Goal: Transaction & Acquisition: Purchase product/service

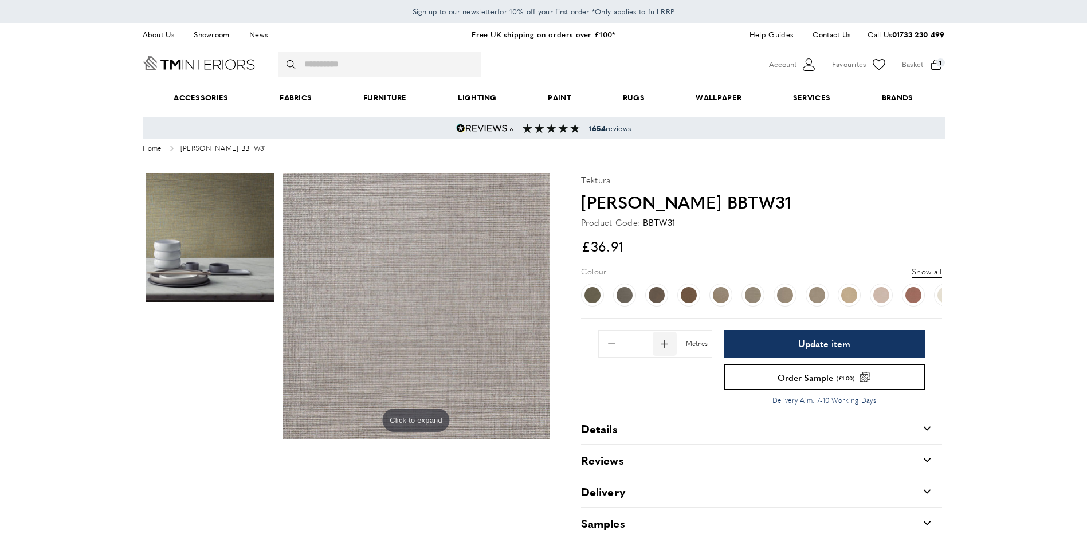
click at [669, 344] on span "Add 1 to quantity" at bounding box center [665, 344] width 24 height 24
click at [663, 342] on span "Add 1 to quantity" at bounding box center [665, 344] width 24 height 24
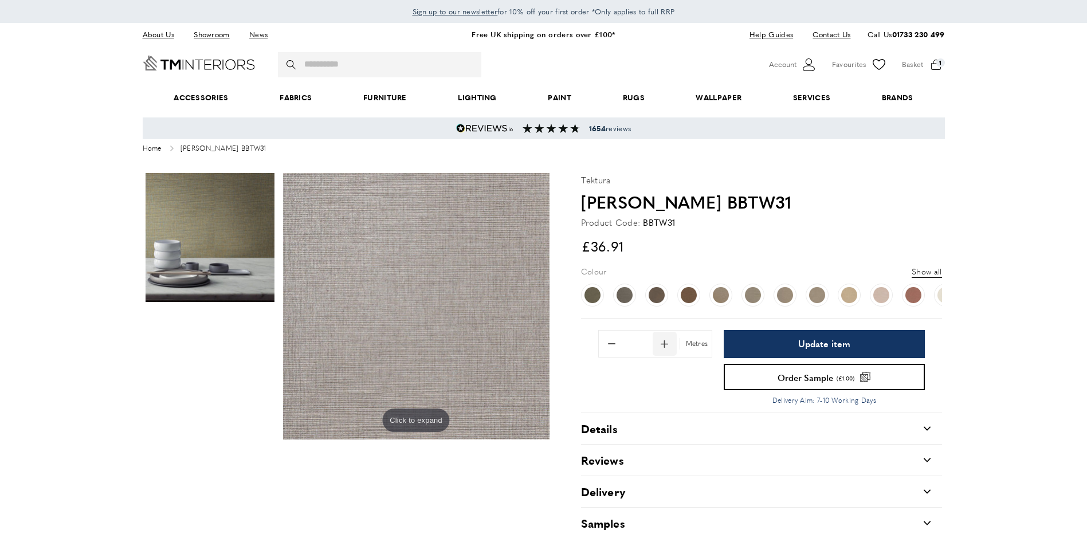
click at [663, 342] on span "Add 1 to quantity" at bounding box center [665, 344] width 24 height 24
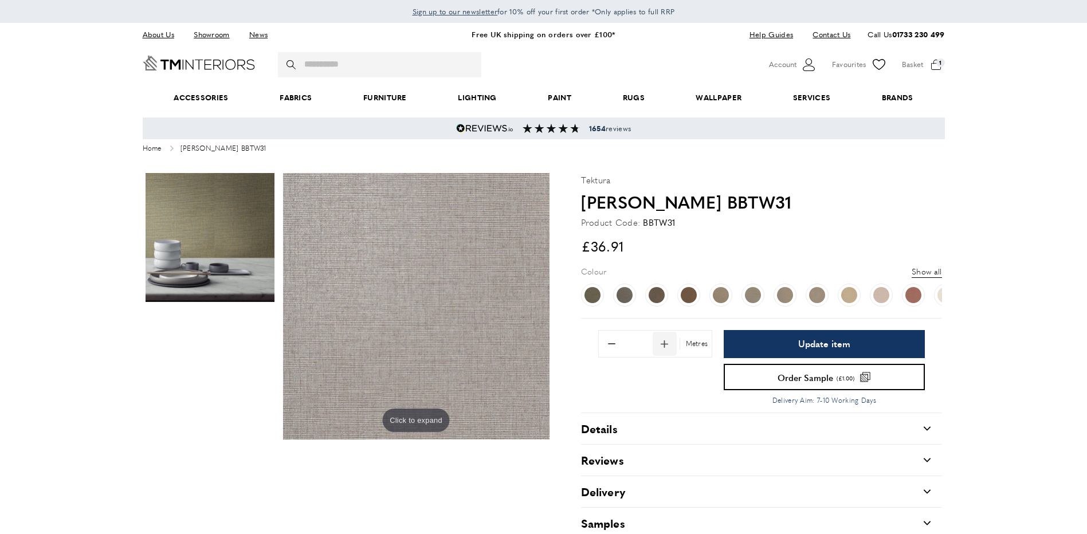
click at [663, 342] on span "Add 1 to quantity" at bounding box center [665, 344] width 24 height 24
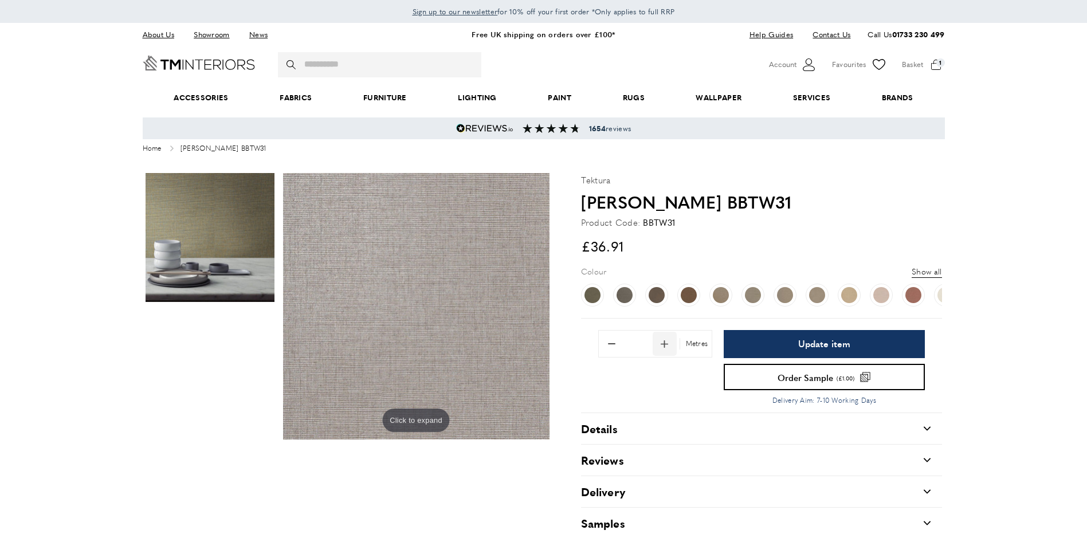
click at [663, 342] on span "Add 1 to quantity" at bounding box center [665, 344] width 24 height 24
drag, startPoint x: 0, startPoint y: 463, endPoint x: 7, endPoint y: 463, distance: 7.5
click at [2, 463] on main "Click to expand slide-arrow-left slide-arrow-right Click to expand [PERSON_NAME…" at bounding box center [543, 445] width 1087 height 556
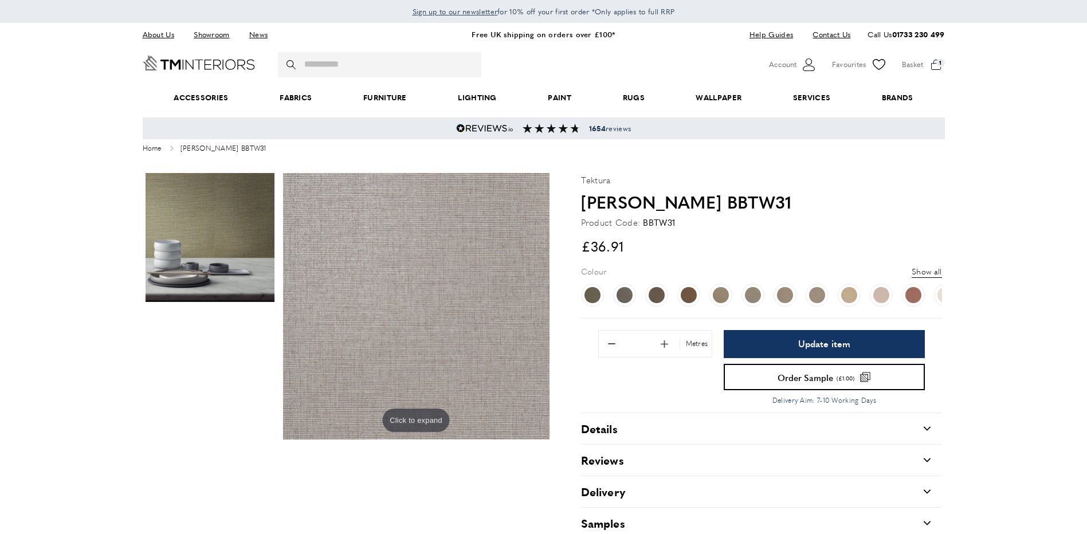
scroll to position [0, 323]
click at [663, 344] on span "Add 1 to quantity" at bounding box center [665, 344] width 24 height 24
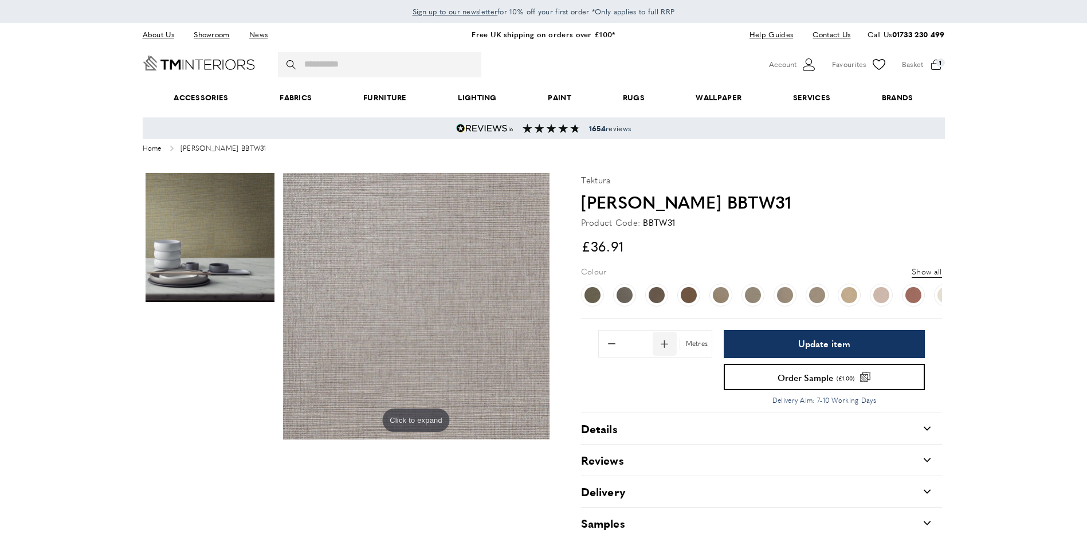
click at [663, 344] on span "Add 1 to quantity" at bounding box center [665, 344] width 24 height 24
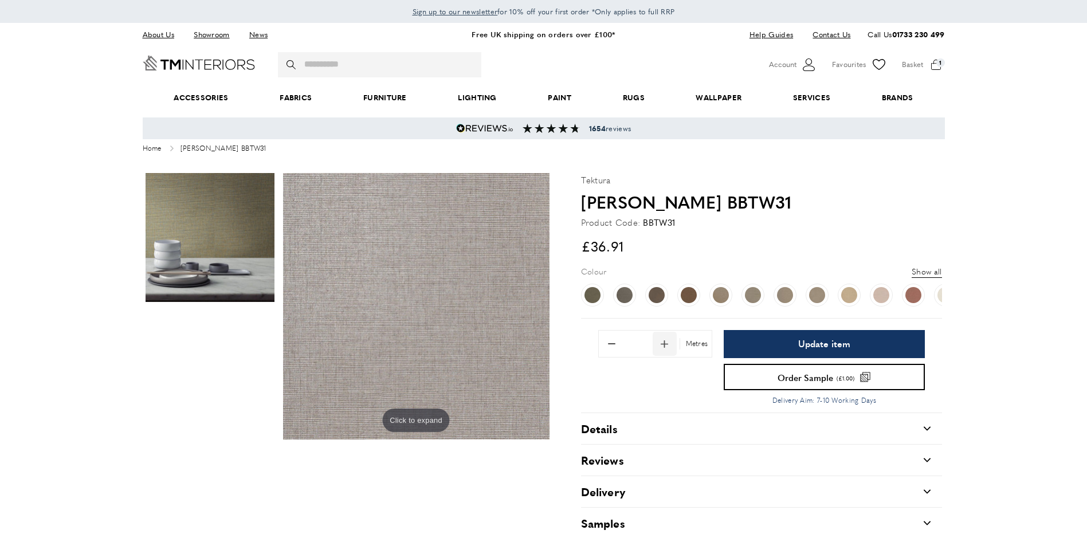
click at [663, 344] on span "Add 1 to quantity" at bounding box center [665, 344] width 24 height 24
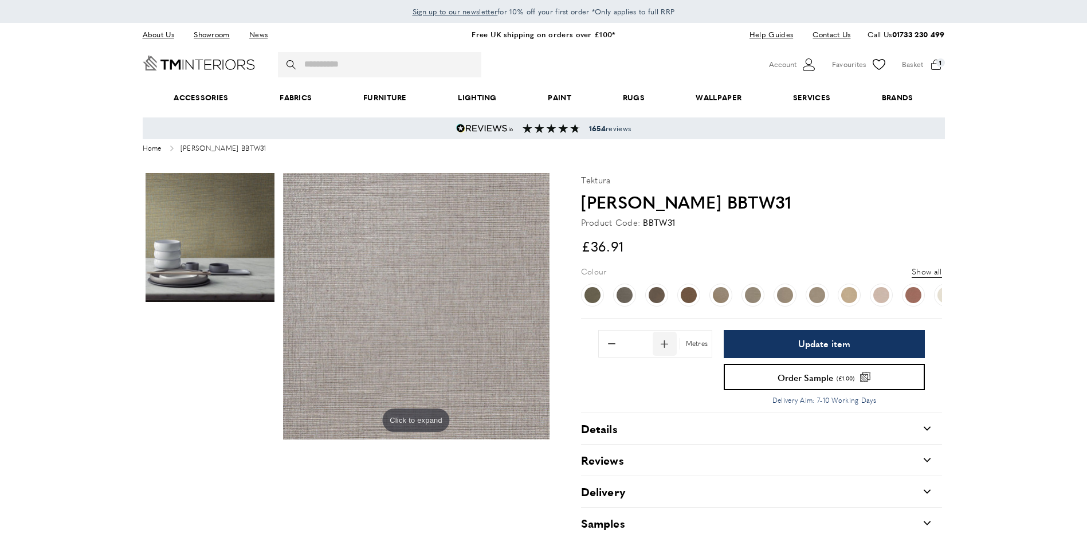
click at [663, 344] on span "Add 1 to quantity" at bounding box center [665, 344] width 24 height 24
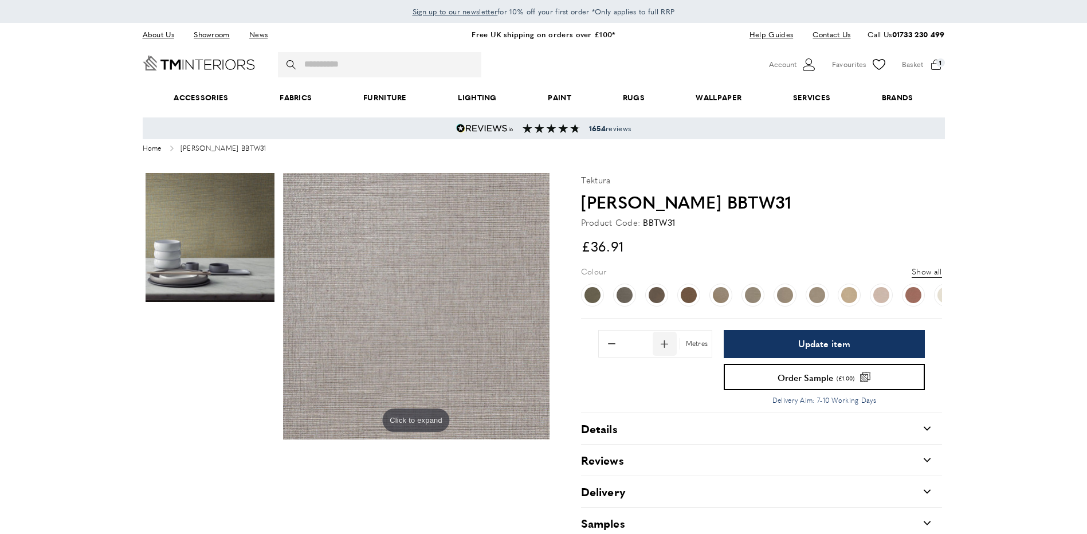
click at [663, 344] on span "Add 1 to quantity" at bounding box center [665, 344] width 24 height 24
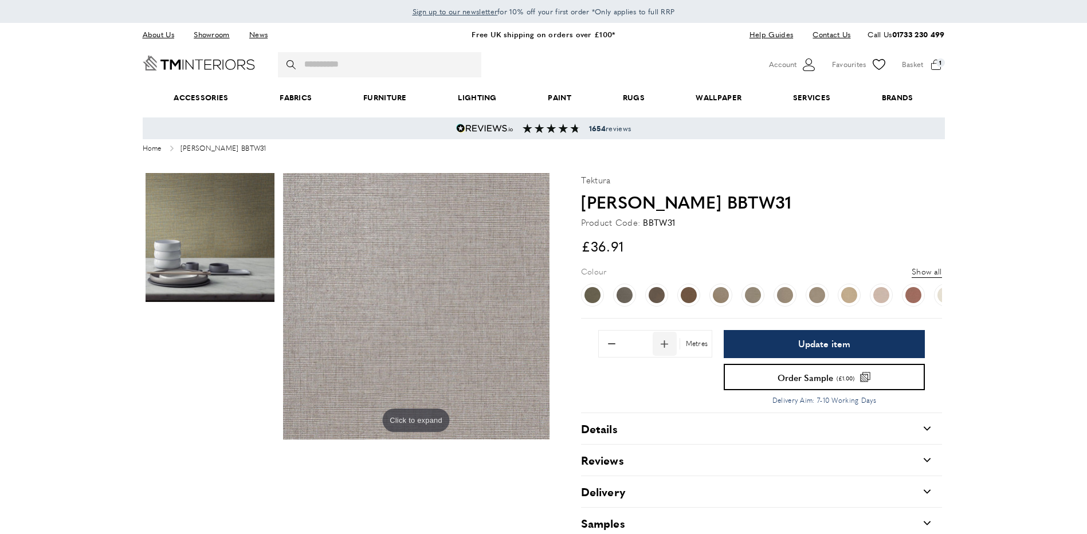
click at [663, 344] on span "Add 1 to quantity" at bounding box center [665, 344] width 24 height 24
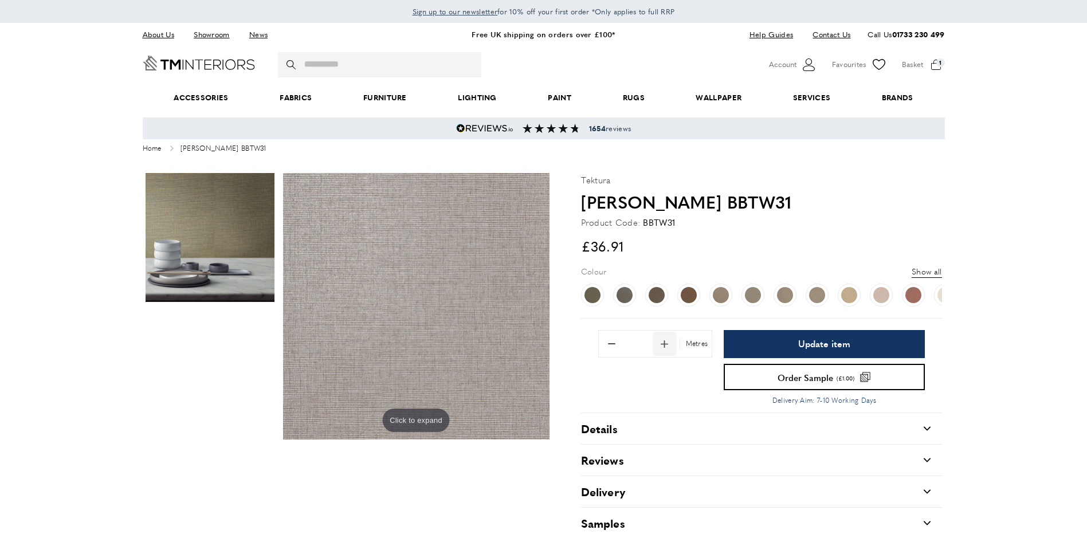
click at [663, 344] on span "Add 1 to quantity" at bounding box center [665, 344] width 24 height 24
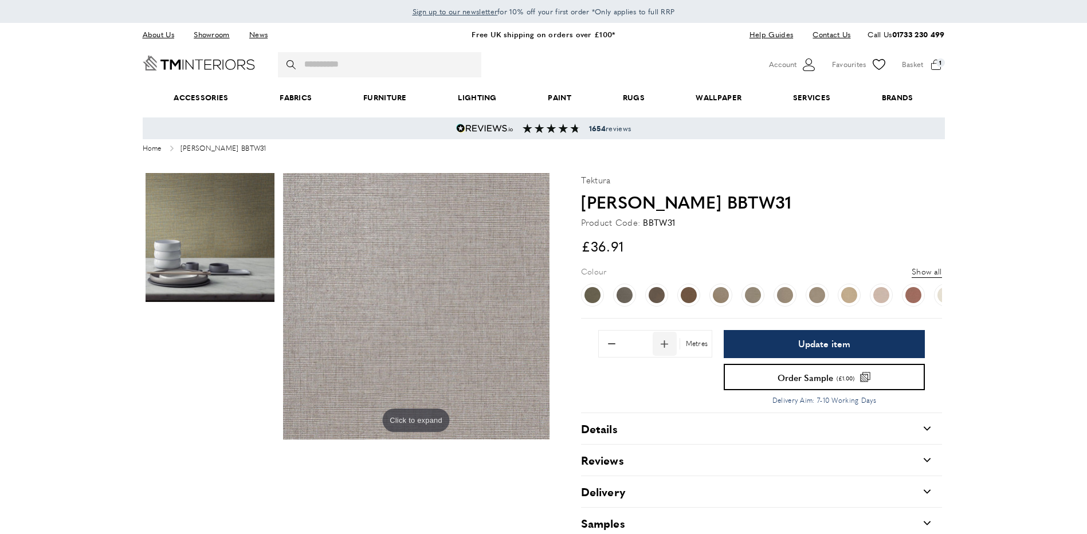
click at [663, 344] on span "Add 1 to quantity" at bounding box center [665, 344] width 24 height 24
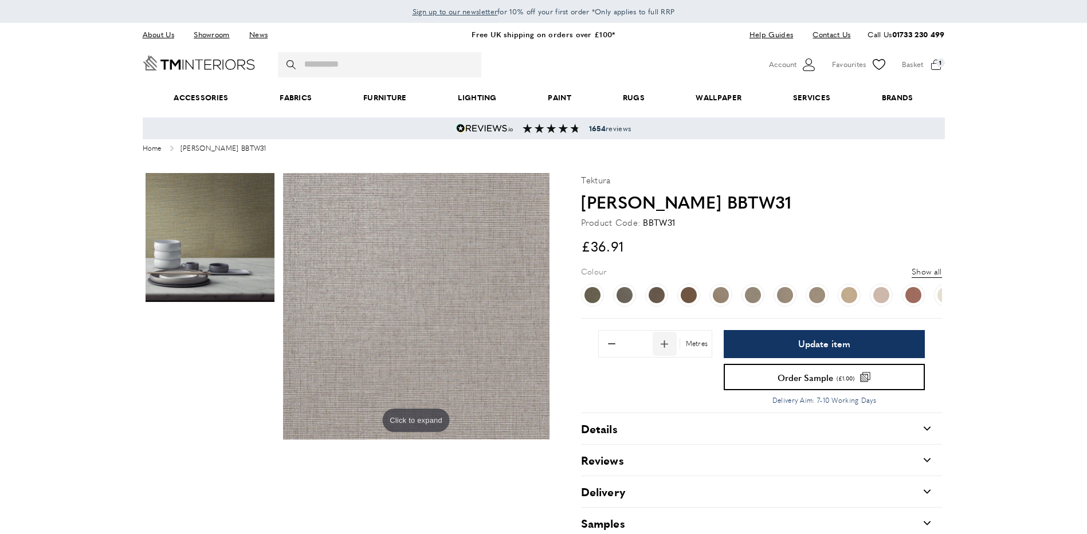
click at [663, 344] on span "Add 1 to quantity" at bounding box center [665, 344] width 24 height 24
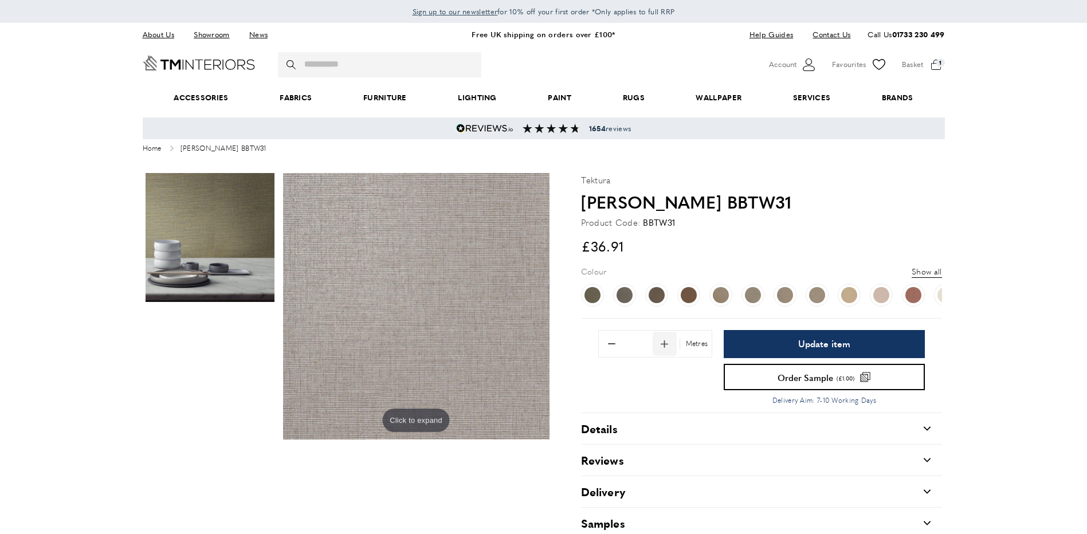
click at [663, 344] on span "Add 1 to quantity" at bounding box center [665, 344] width 24 height 24
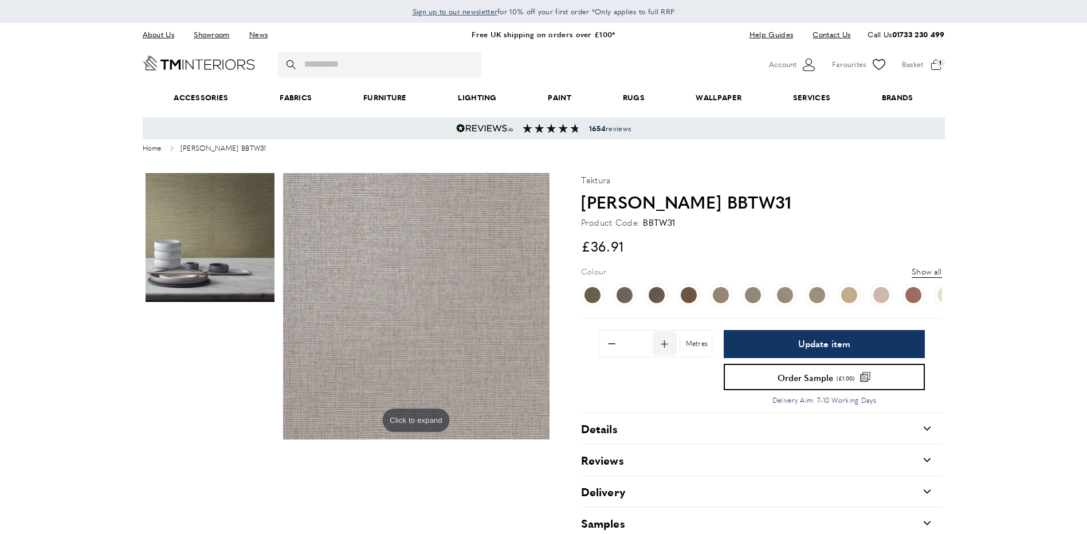
click at [663, 344] on span "Add 1 to quantity" at bounding box center [665, 344] width 24 height 24
type input "**"
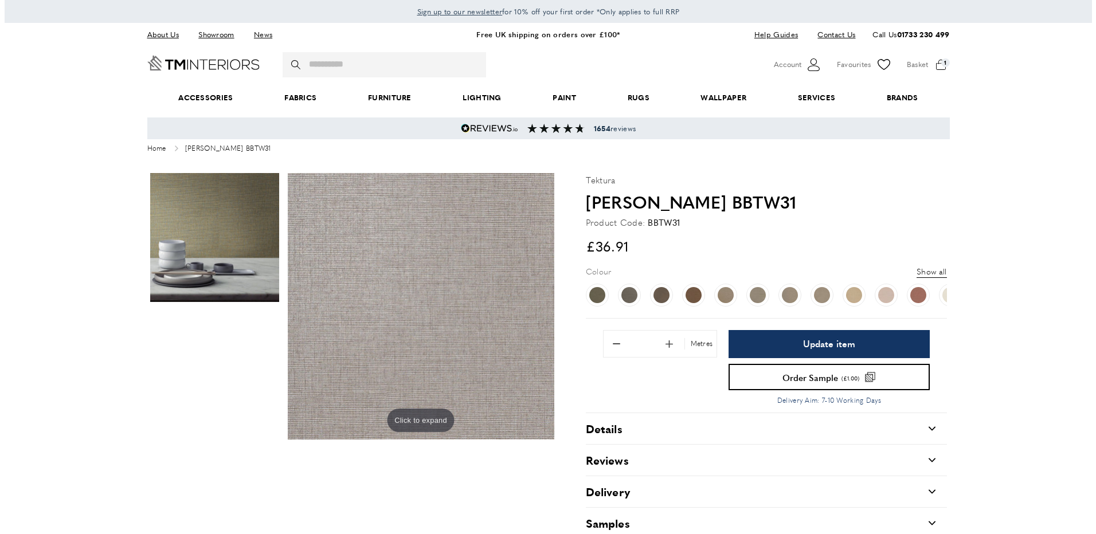
scroll to position [0, 1128]
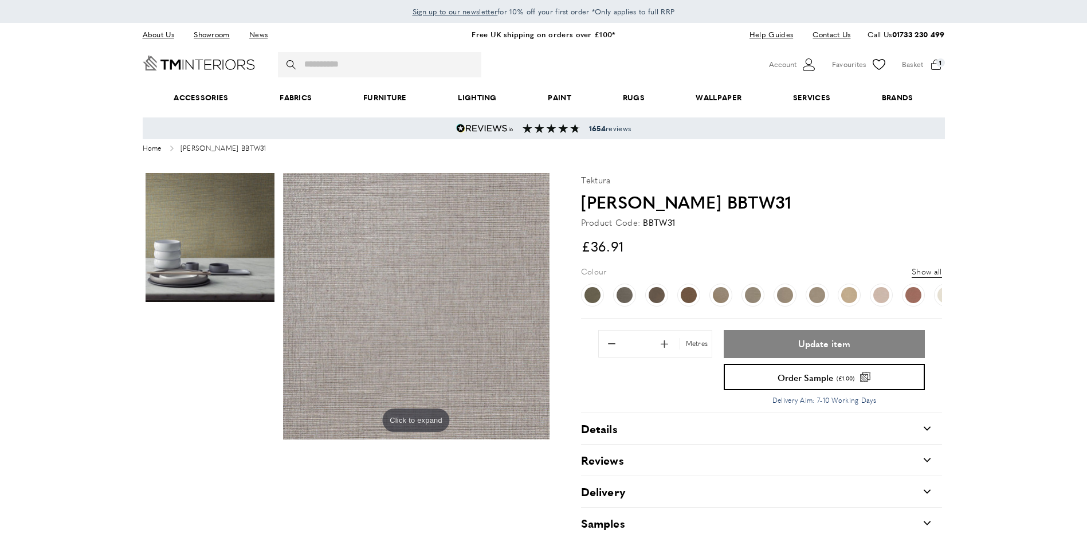
click at [767, 345] on button "Update item" at bounding box center [824, 344] width 201 height 28
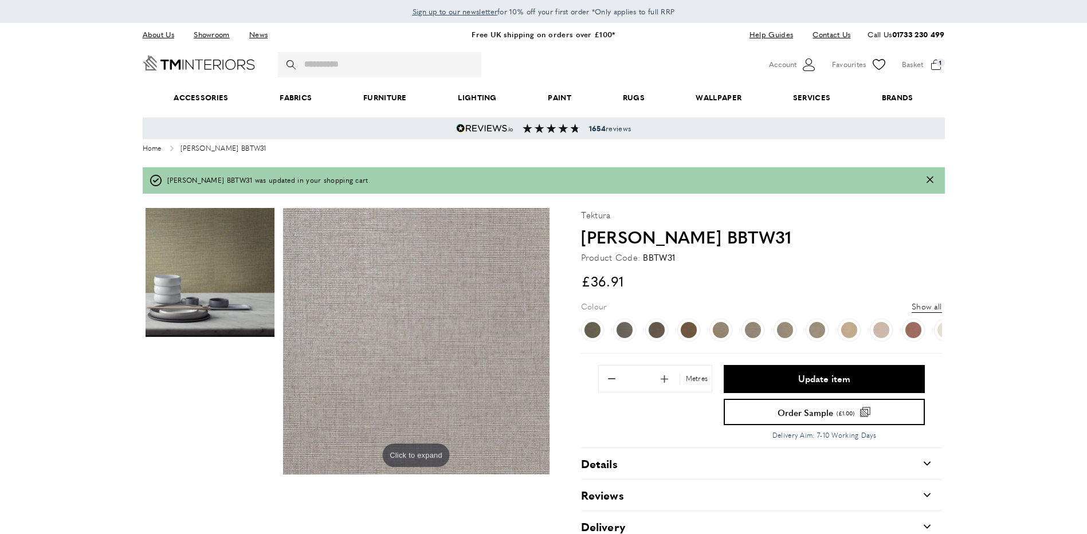
type input "**"
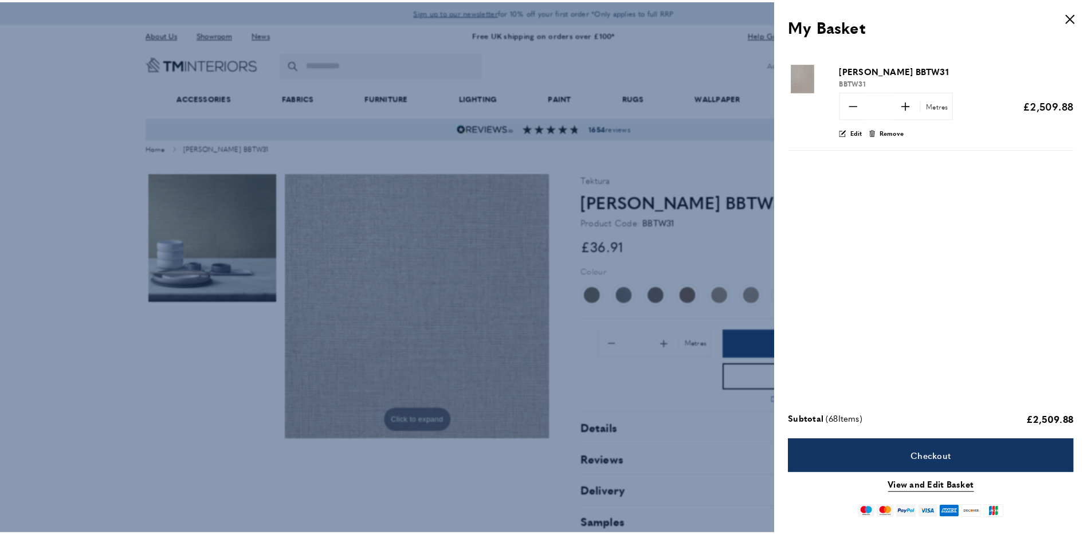
scroll to position [0, 1290]
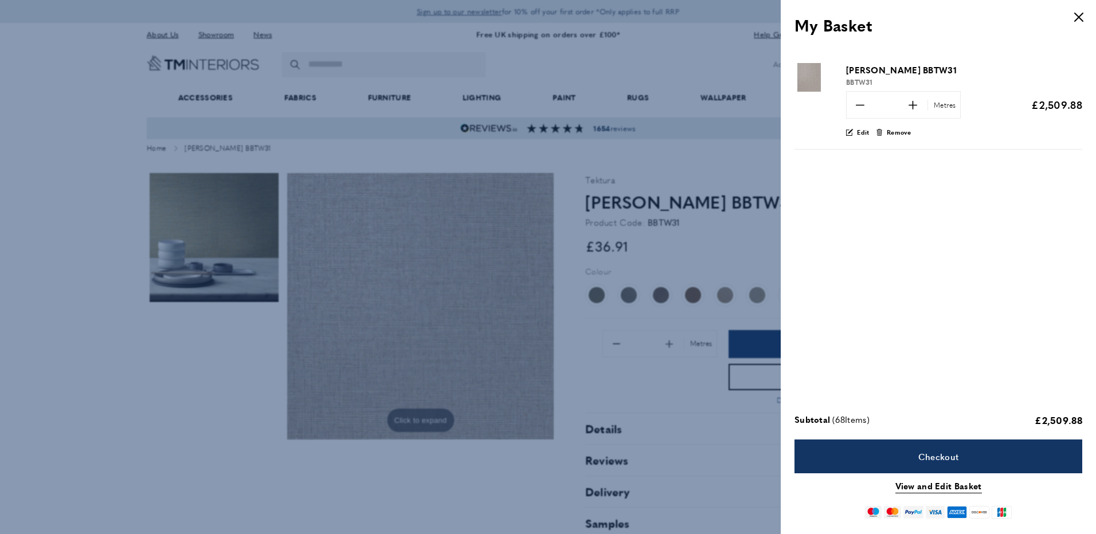
click at [707, 248] on div at bounding box center [548, 267] width 1096 height 534
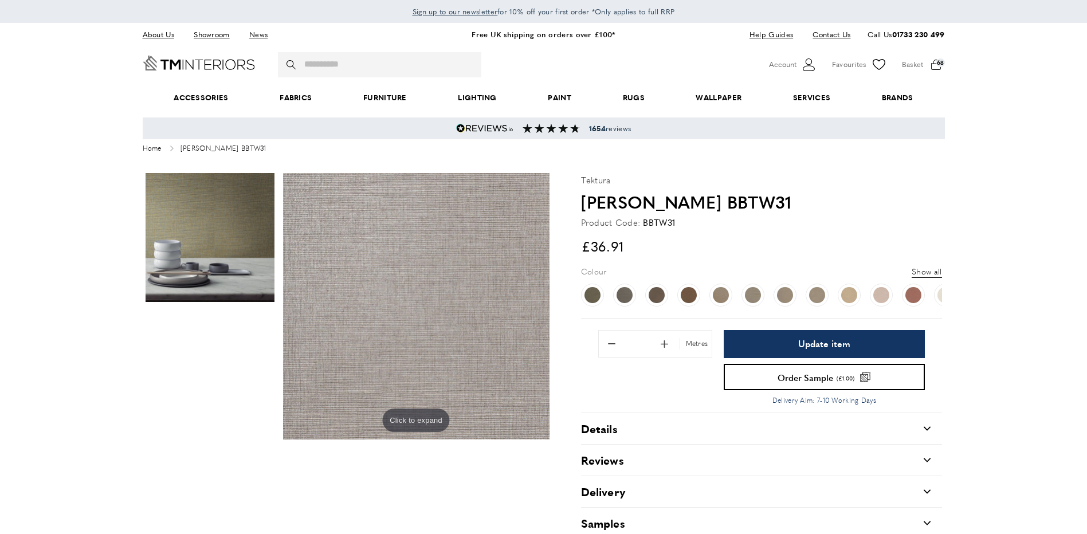
scroll to position [0, 1774]
click at [648, 345] on input "**" at bounding box center [638, 344] width 29 height 26
drag, startPoint x: 648, startPoint y: 345, endPoint x: 632, endPoint y: 345, distance: 16.6
click at [632, 345] on input "**" at bounding box center [638, 344] width 29 height 26
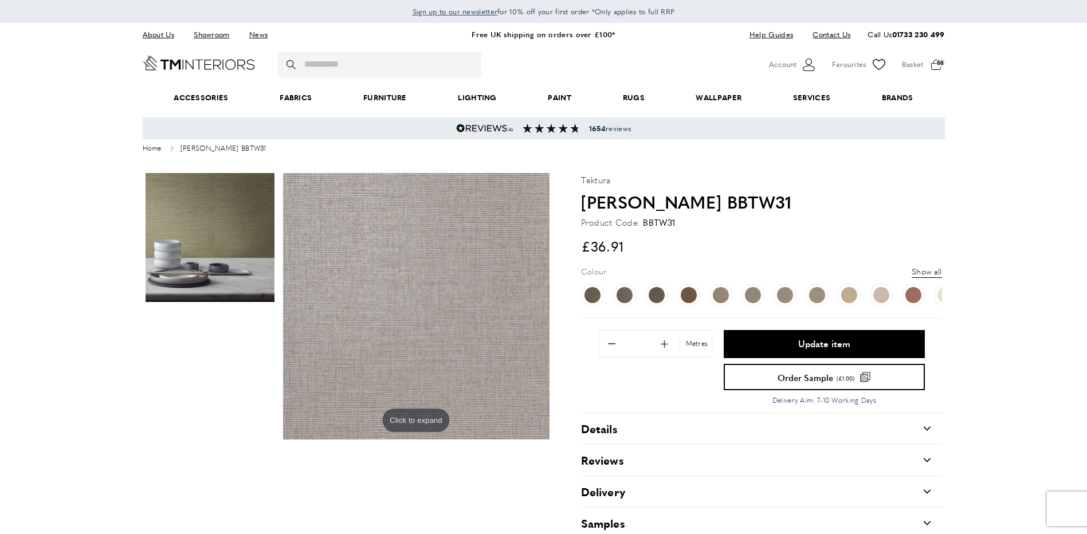
type input "***"
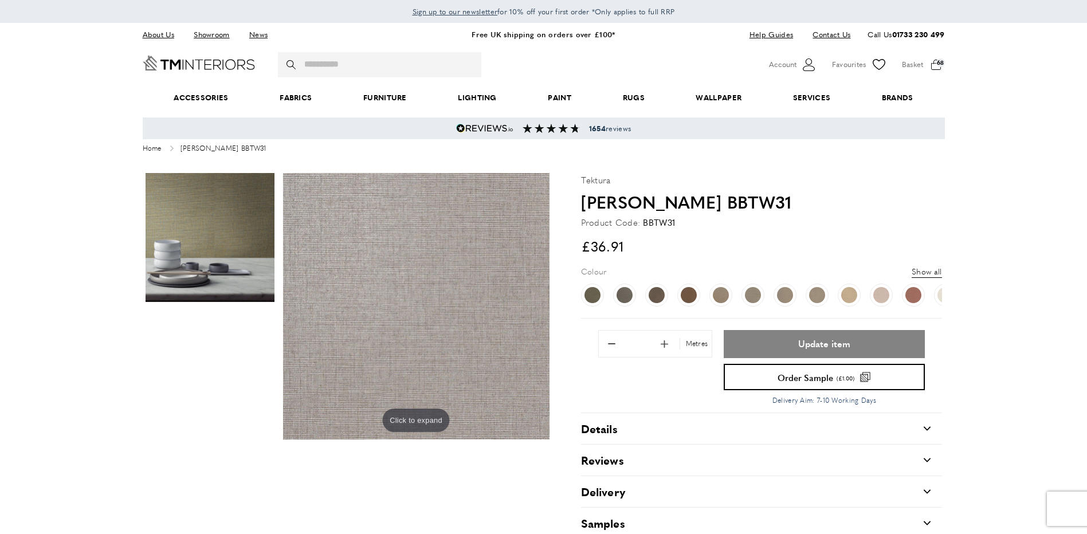
click at [781, 335] on button "Update item" at bounding box center [824, 344] width 201 height 28
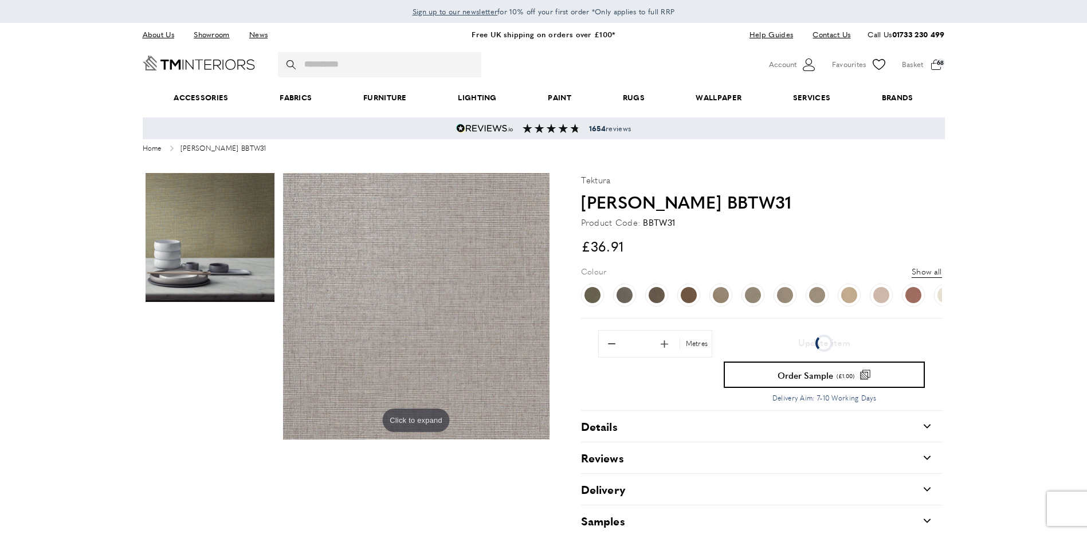
scroll to position [0, 1935]
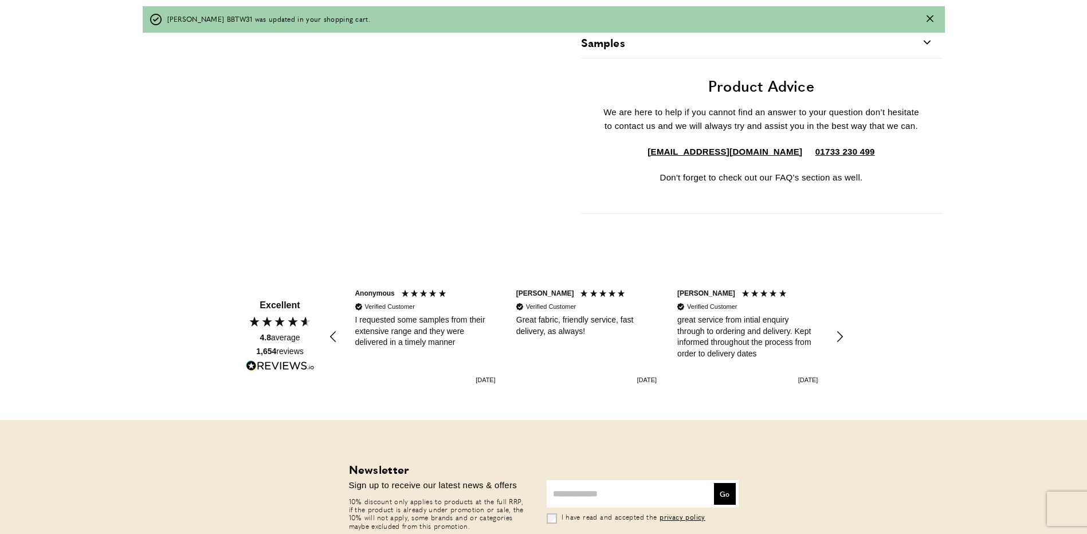
type input "***"
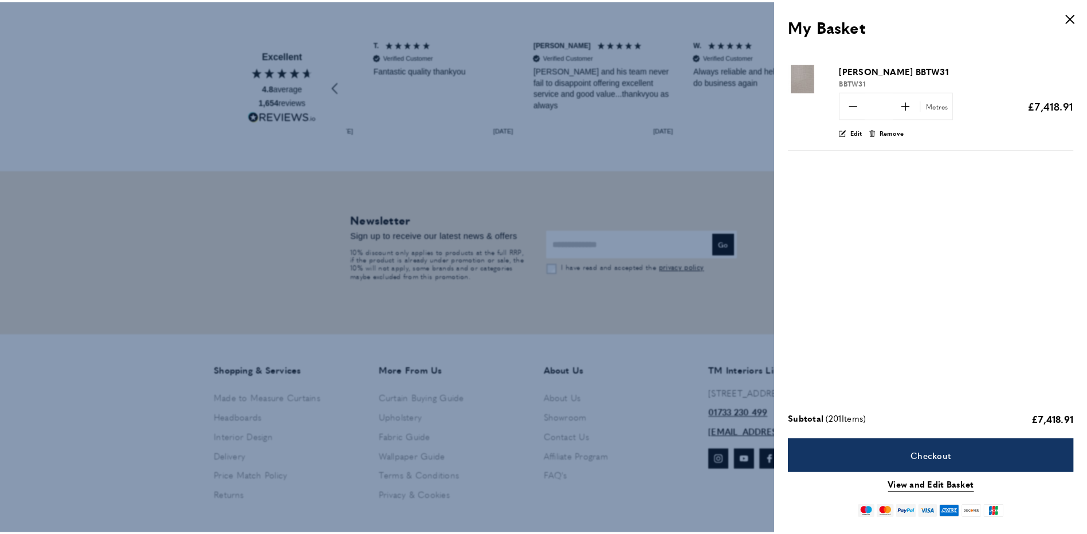
scroll to position [0, 1290]
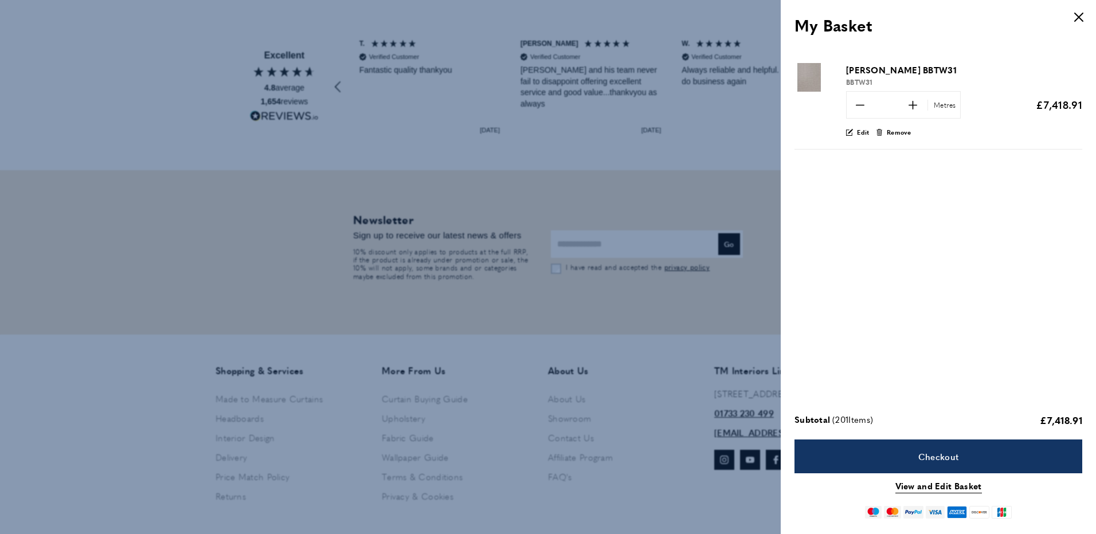
click at [1082, 17] on icon "cross" at bounding box center [1078, 17] width 9 height 9
